Goal: Browse casually: Explore the website without a specific task or goal

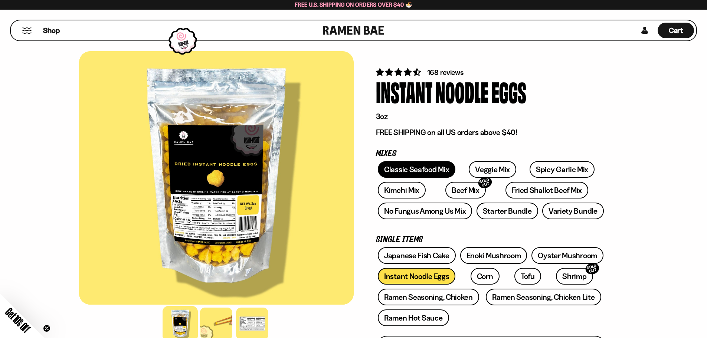
click at [424, 169] on link "Classic Seafood Mix" at bounding box center [417, 169] width 78 height 17
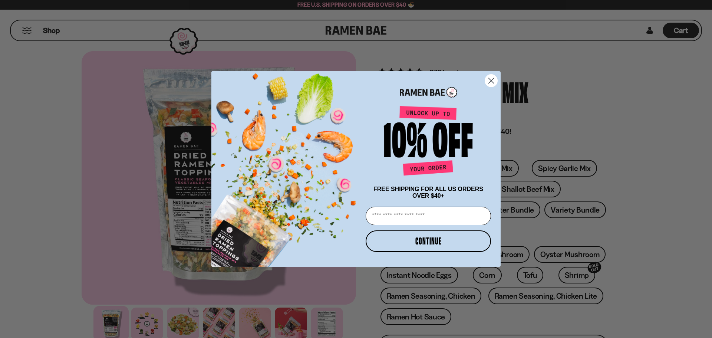
click at [493, 78] on circle "Close dialog" at bounding box center [491, 81] width 12 height 12
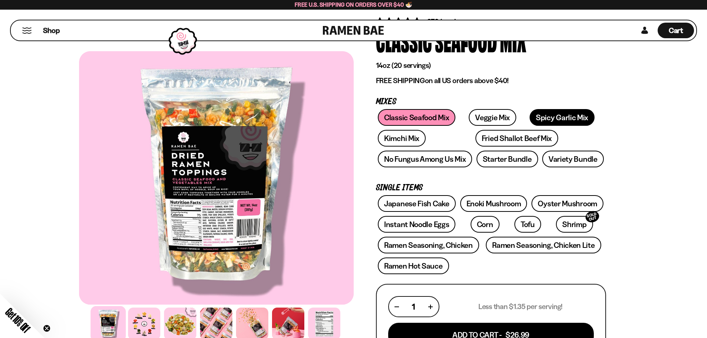
scroll to position [37, 0]
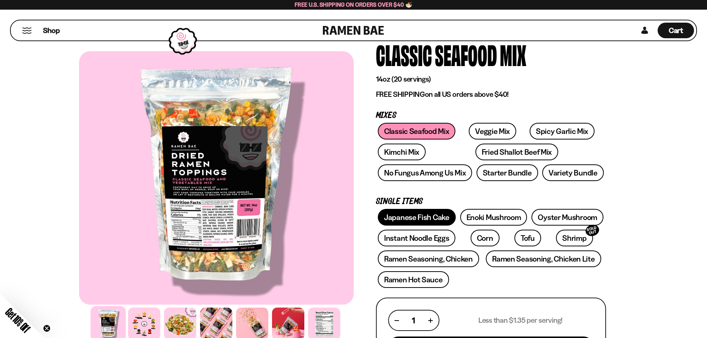
click at [404, 218] on link "Japanese Fish Cake" at bounding box center [417, 217] width 78 height 17
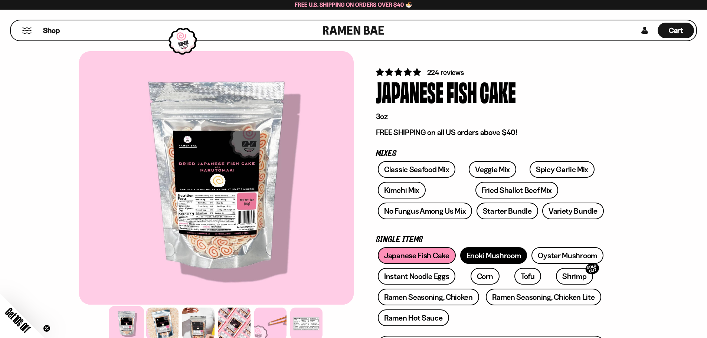
click at [504, 255] on link "Enoki Mushroom" at bounding box center [493, 255] width 67 height 17
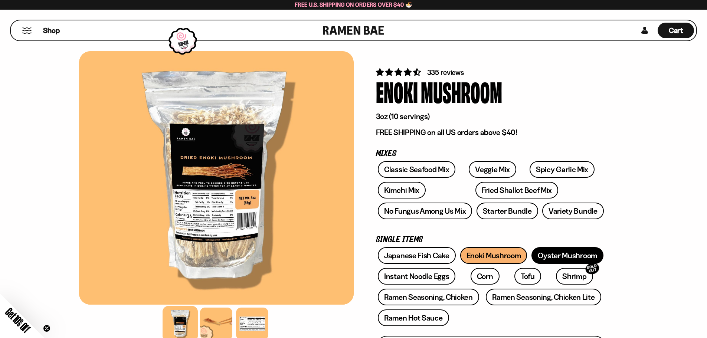
click at [562, 254] on link "Oyster Mushroom" at bounding box center [567, 255] width 72 height 17
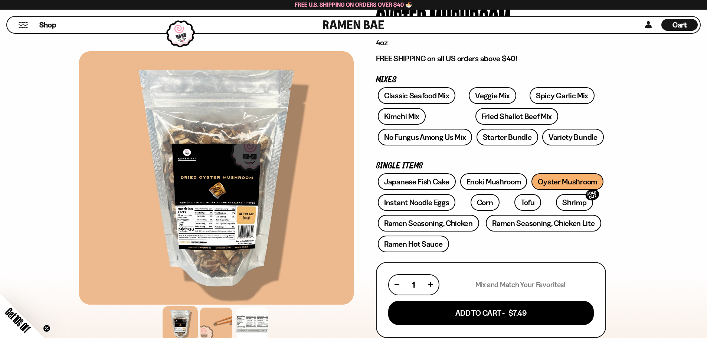
scroll to position [74, 0]
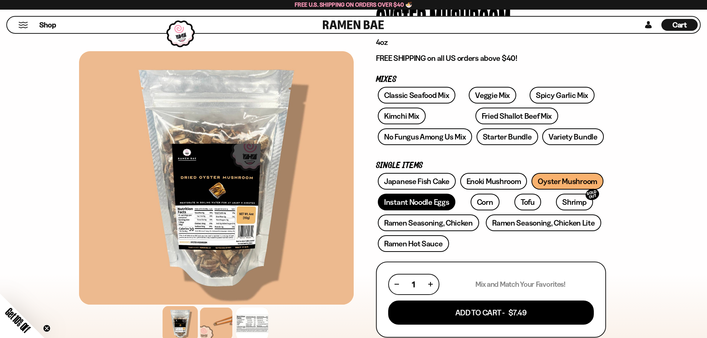
click at [404, 203] on link "Instant Noodle Eggs" at bounding box center [417, 202] width 78 height 17
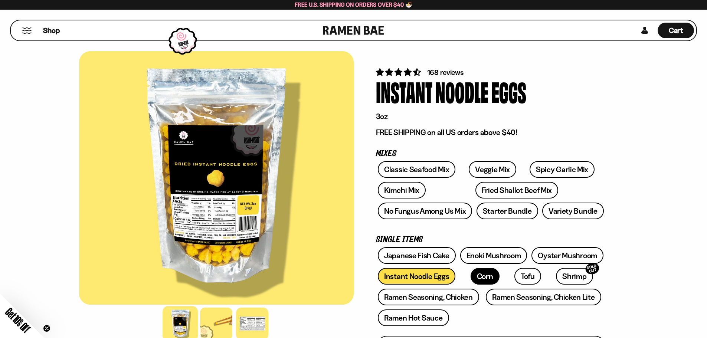
click at [473, 281] on link "Corn" at bounding box center [485, 276] width 29 height 17
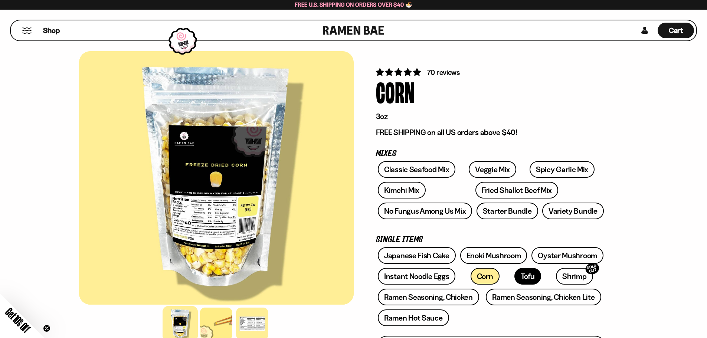
click at [514, 280] on link "Tofu" at bounding box center [527, 276] width 27 height 17
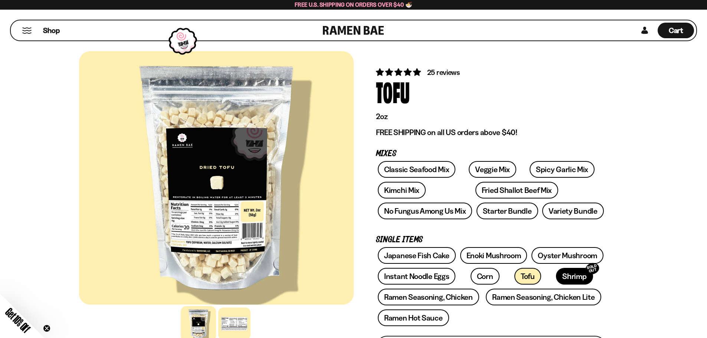
click at [556, 279] on link "Shrimp SOLD OUT" at bounding box center [574, 276] width 37 height 17
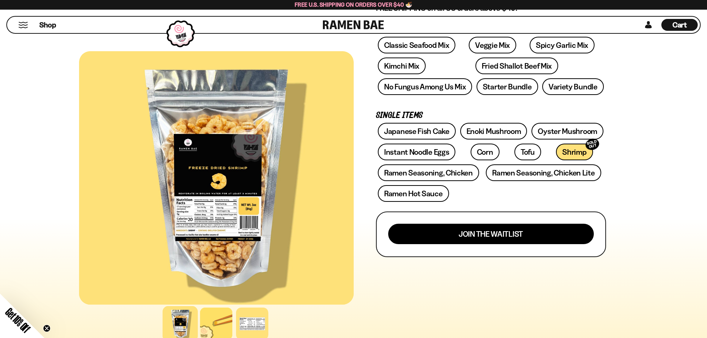
scroll to position [148, 0]
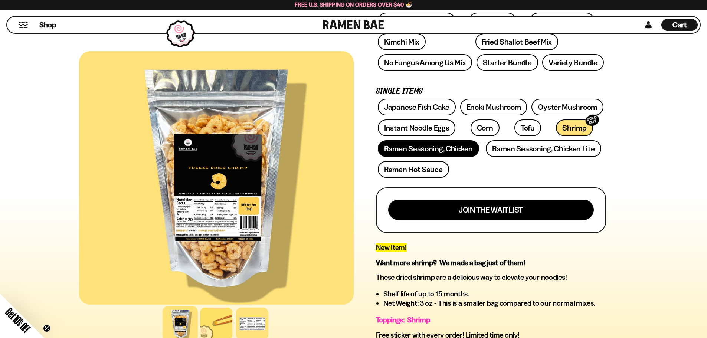
click at [446, 151] on link "Ramen Seasoning, Chicken" at bounding box center [428, 148] width 101 height 17
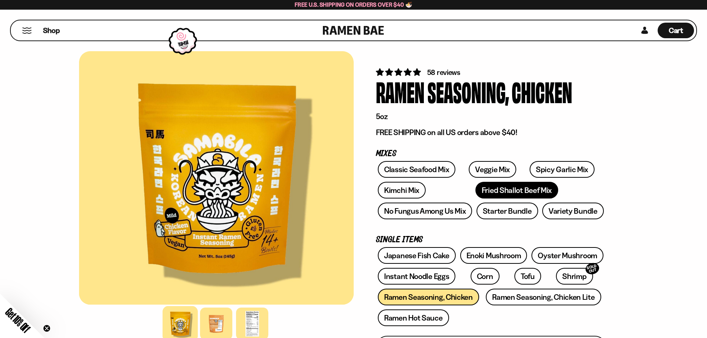
click at [475, 191] on link "Fried Shallot Beef Mix" at bounding box center [516, 190] width 83 height 17
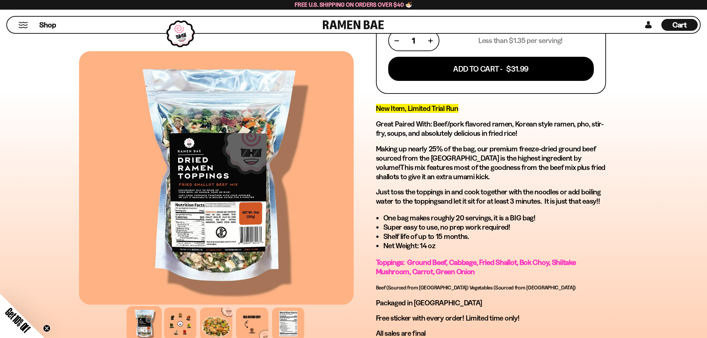
scroll to position [334, 0]
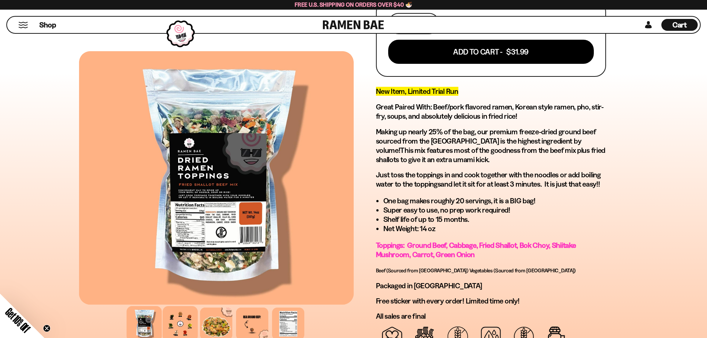
click at [180, 324] on div at bounding box center [180, 323] width 35 height 35
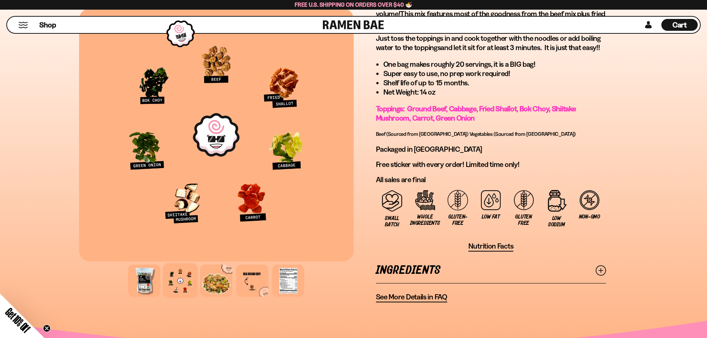
scroll to position [482, 0]
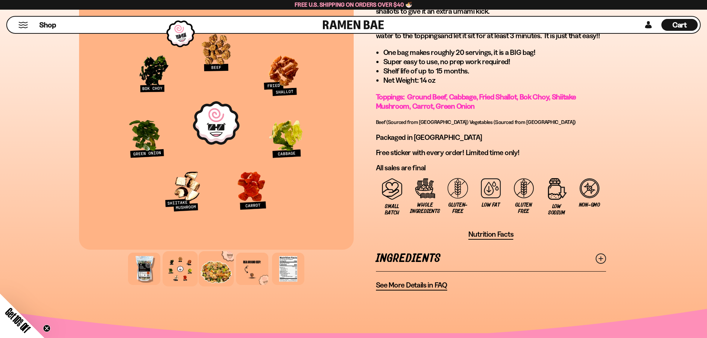
click at [216, 275] on div at bounding box center [216, 268] width 35 height 35
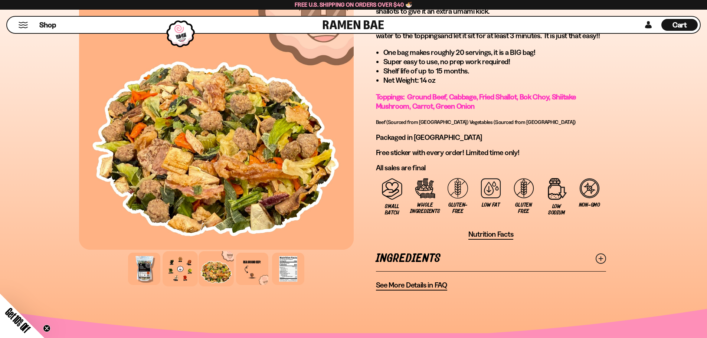
click at [183, 276] on div at bounding box center [180, 268] width 35 height 35
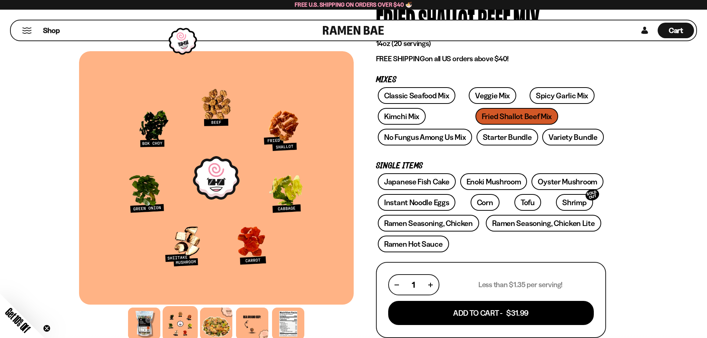
scroll to position [37, 0]
